Goal: Task Accomplishment & Management: Use online tool/utility

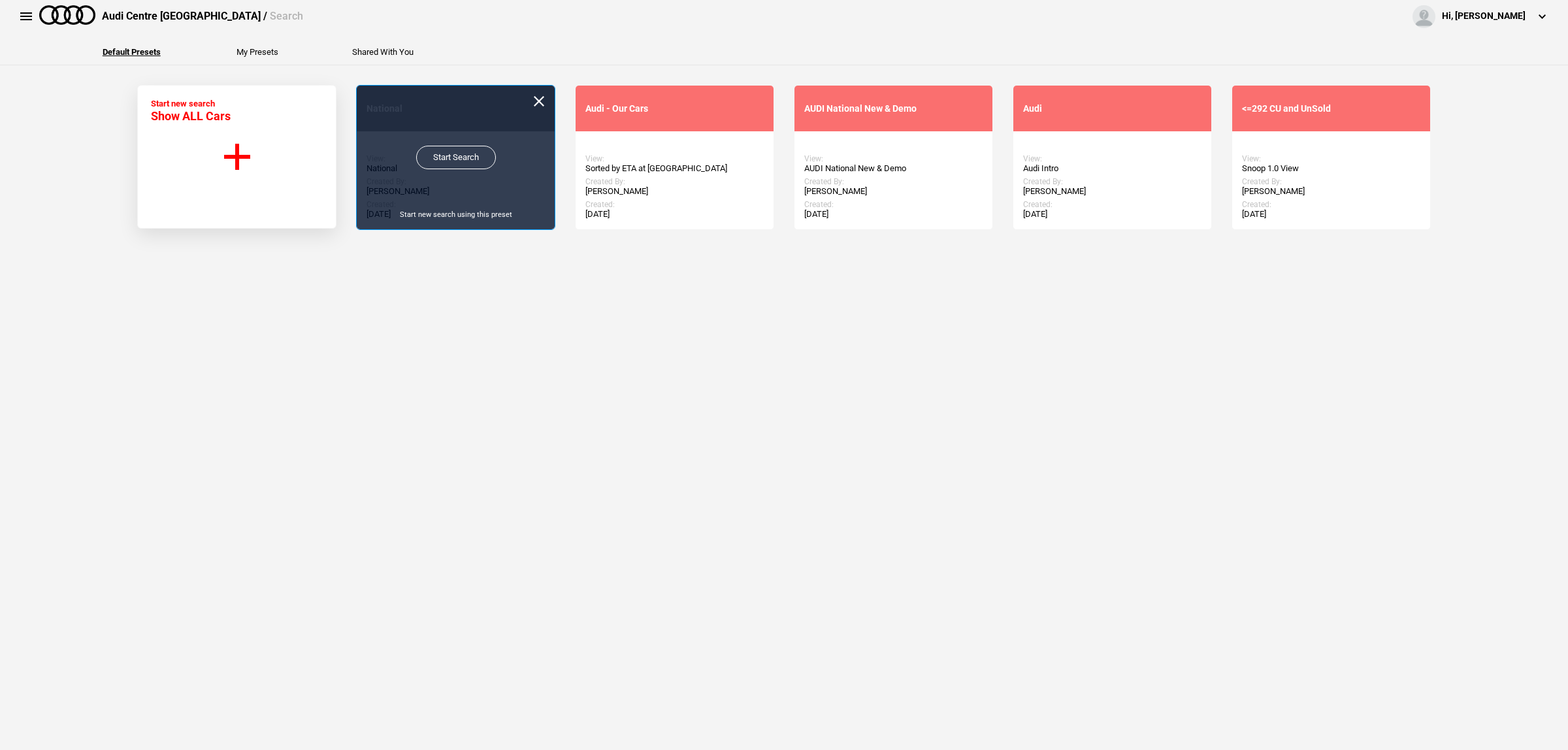
click at [442, 159] on link "Start Search" at bounding box center [456, 158] width 80 height 24
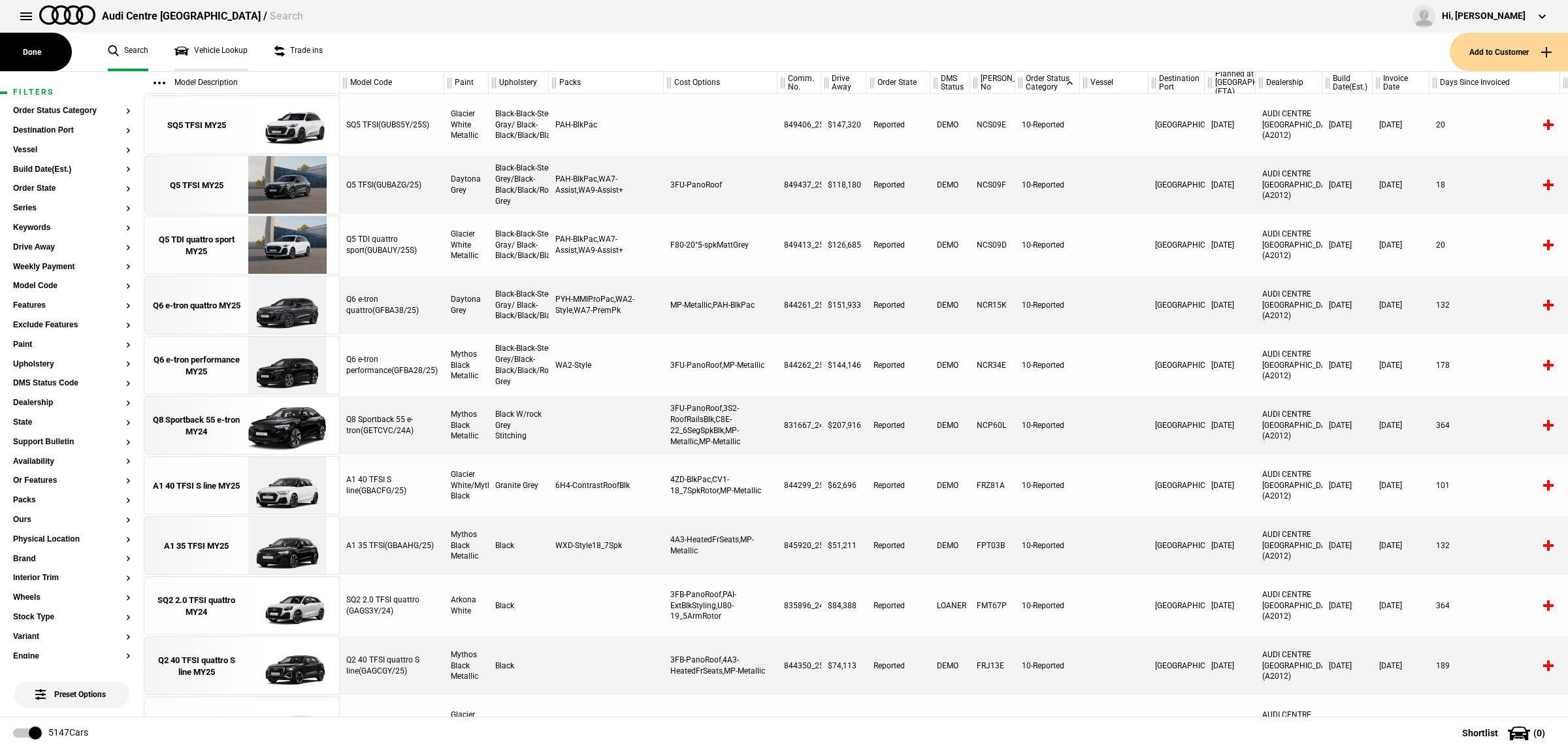
click at [219, 57] on link "Vehicle Lookup" at bounding box center [211, 51] width 73 height 38
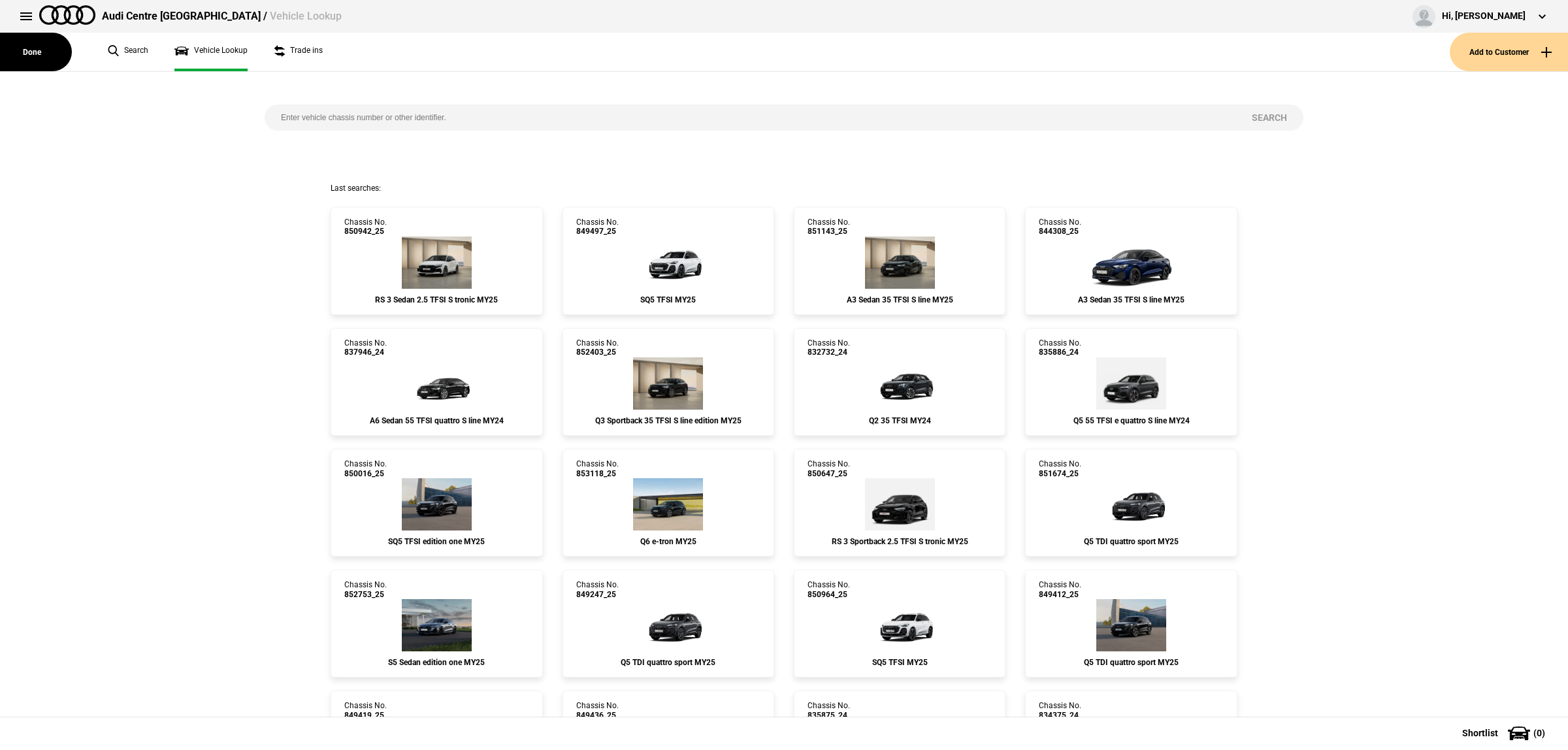
click at [436, 109] on input "search" at bounding box center [750, 118] width 971 height 26
type input "849640"
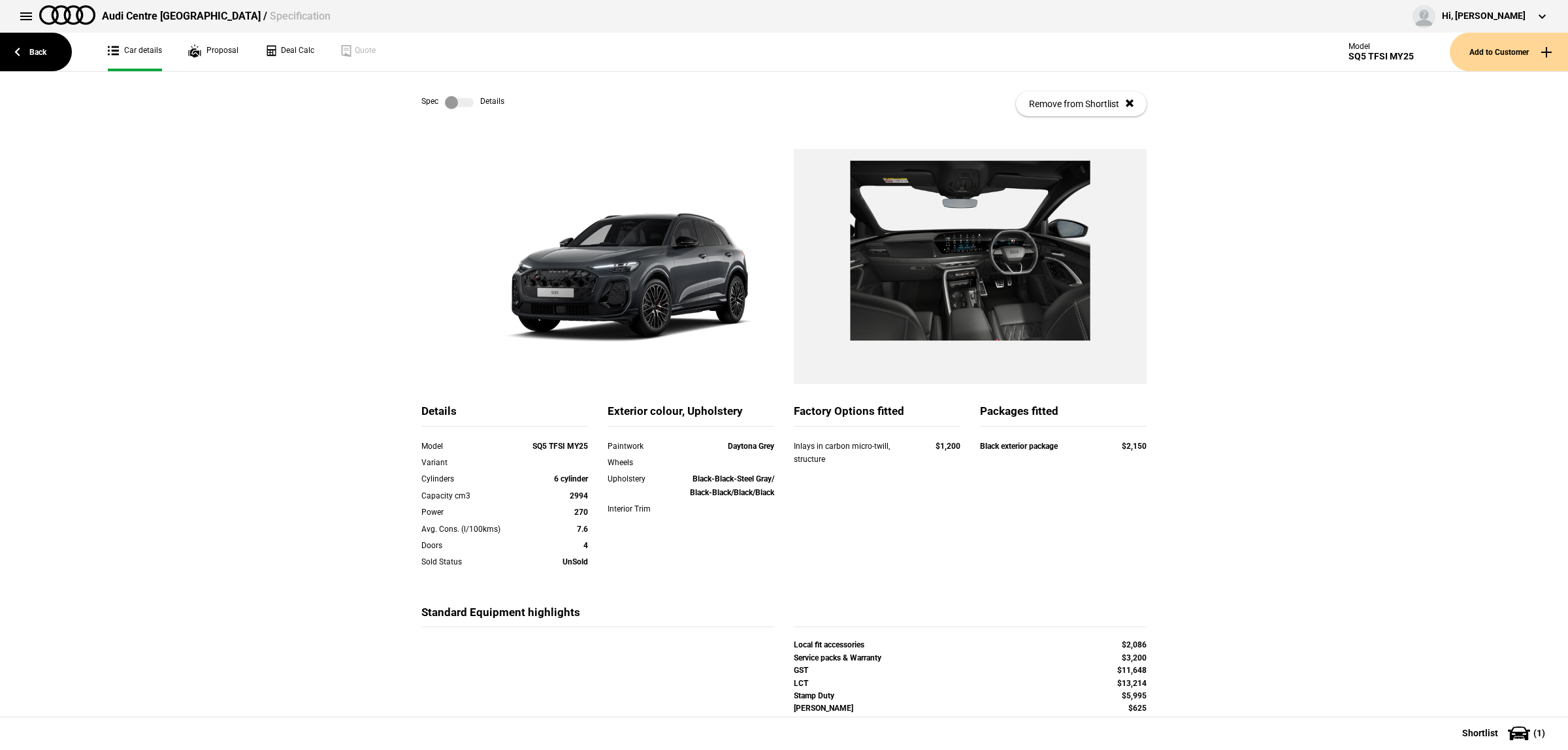
click at [466, 100] on label at bounding box center [459, 103] width 29 height 13
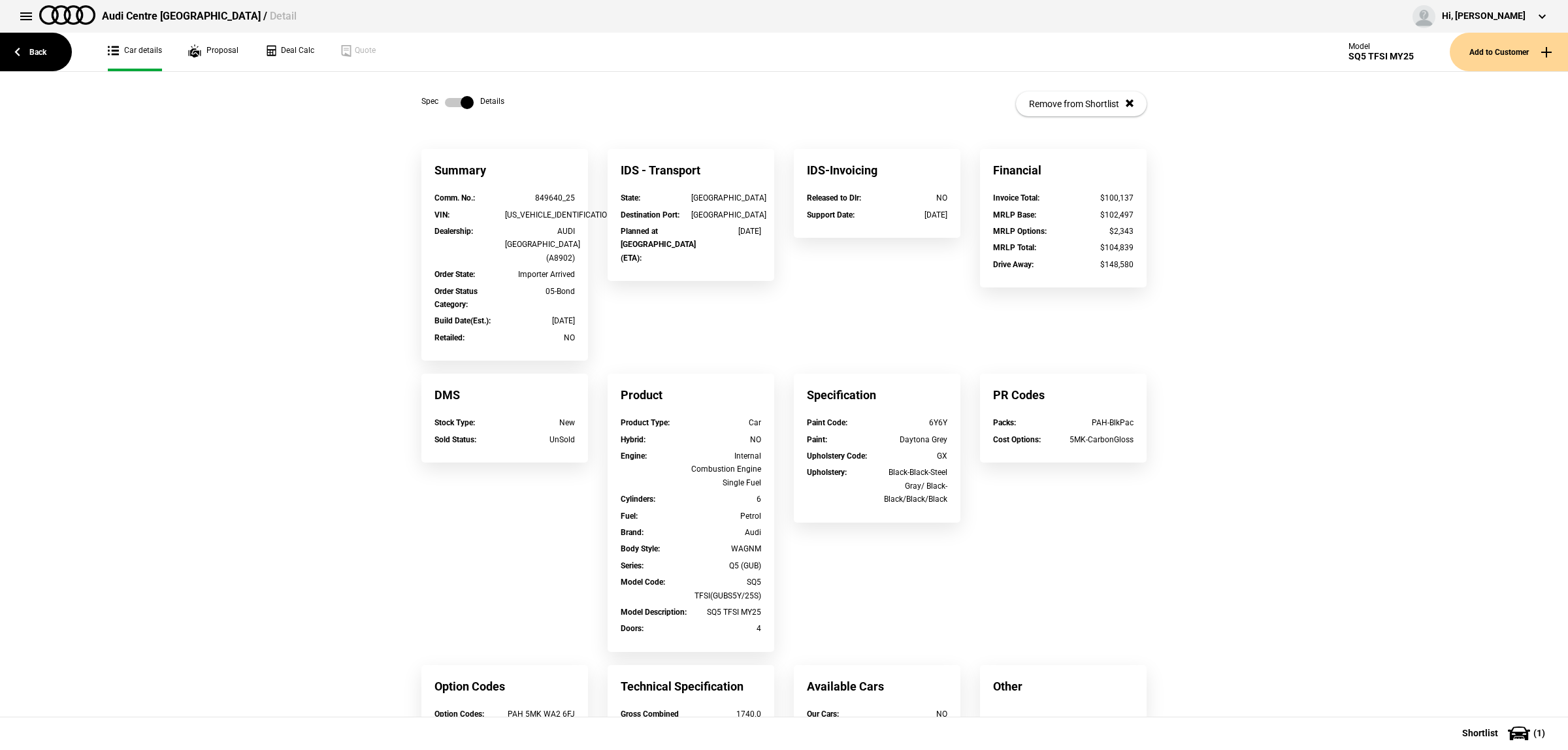
click at [553, 243] on div "AUDI AUSTRALIA (A8902)" at bounding box center [540, 245] width 71 height 40
click at [1107, 380] on div "PR Codes" at bounding box center [1063, 395] width 166 height 42
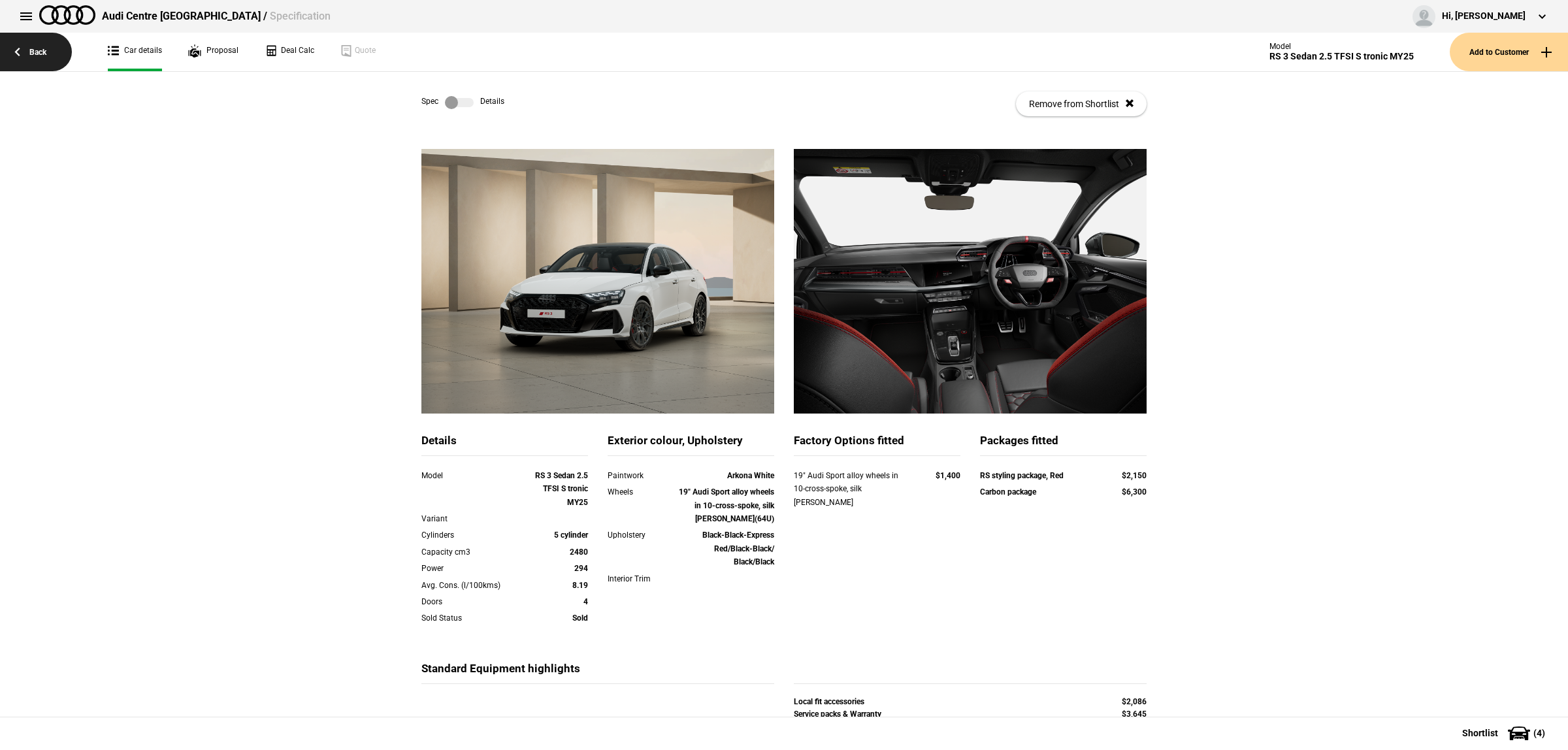
click at [36, 36] on link "Back" at bounding box center [36, 51] width 72 height 38
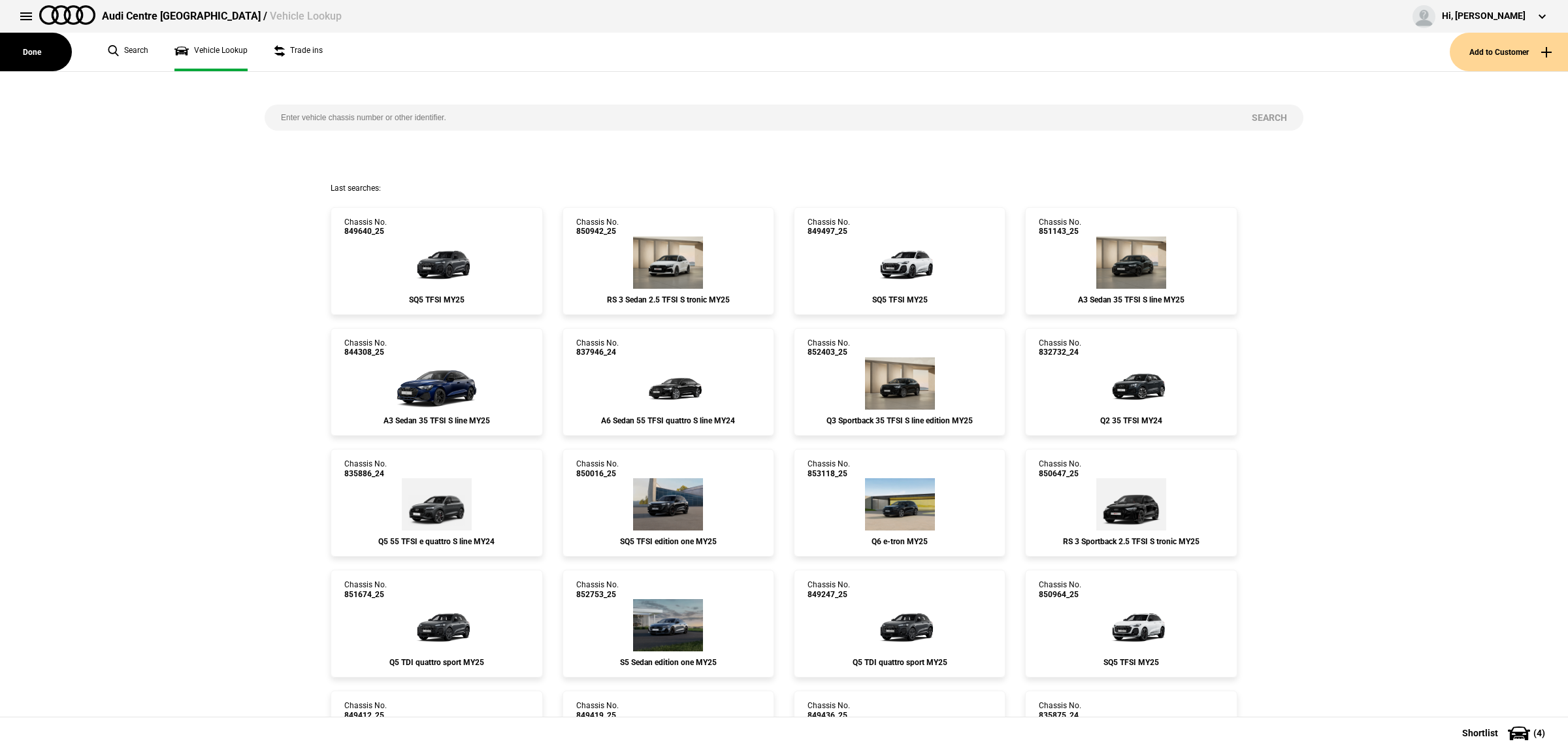
click at [419, 121] on input "search" at bounding box center [750, 118] width 971 height 26
paste input "844408"
type input "844408"
